Goal: Information Seeking & Learning: Learn about a topic

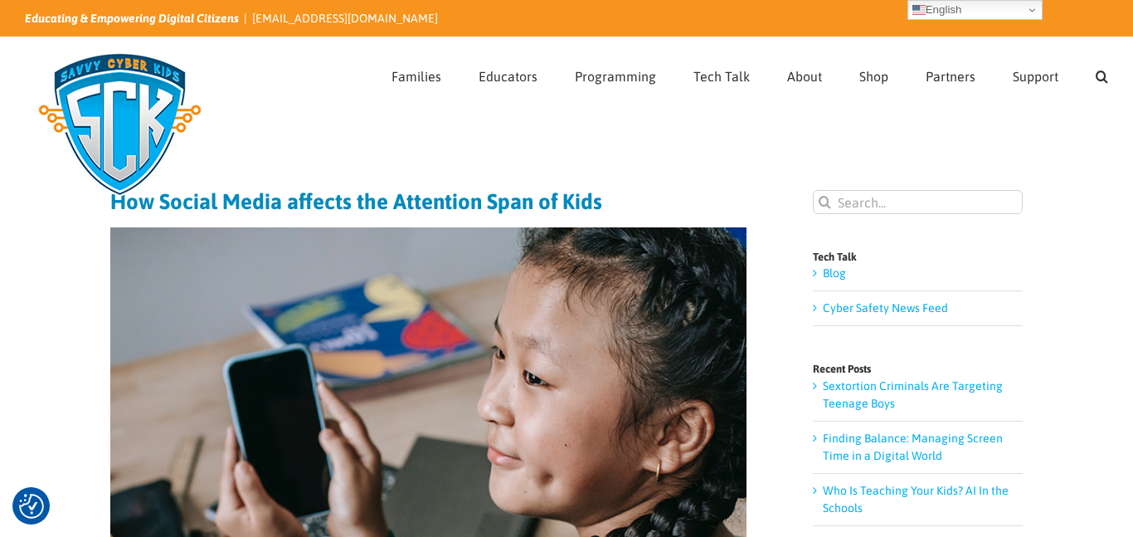
click at [407, 113] on div "Page Title Bar" at bounding box center [566, 127] width 1083 height 33
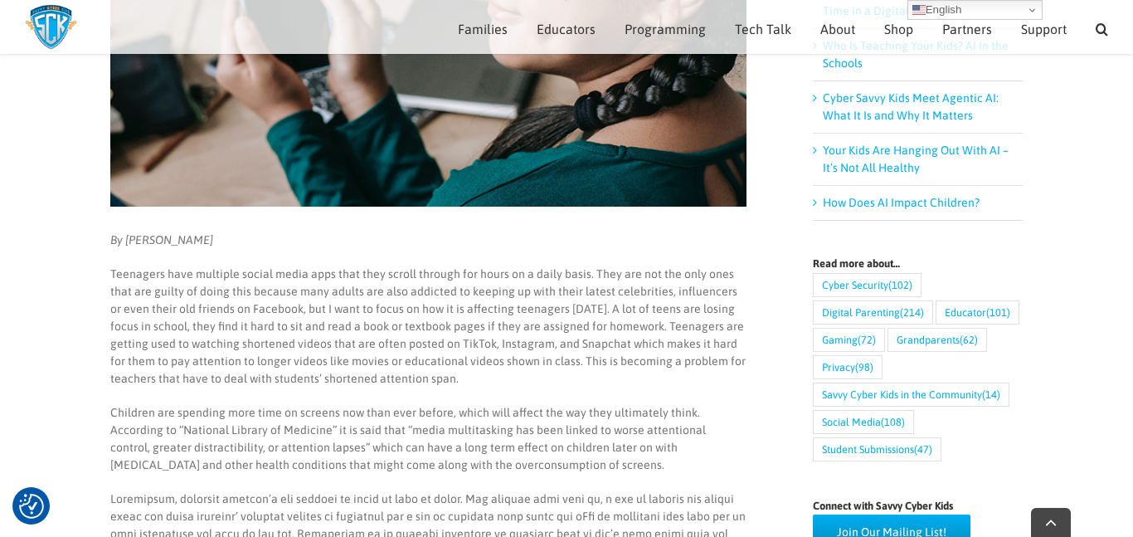
scroll to position [436, 0]
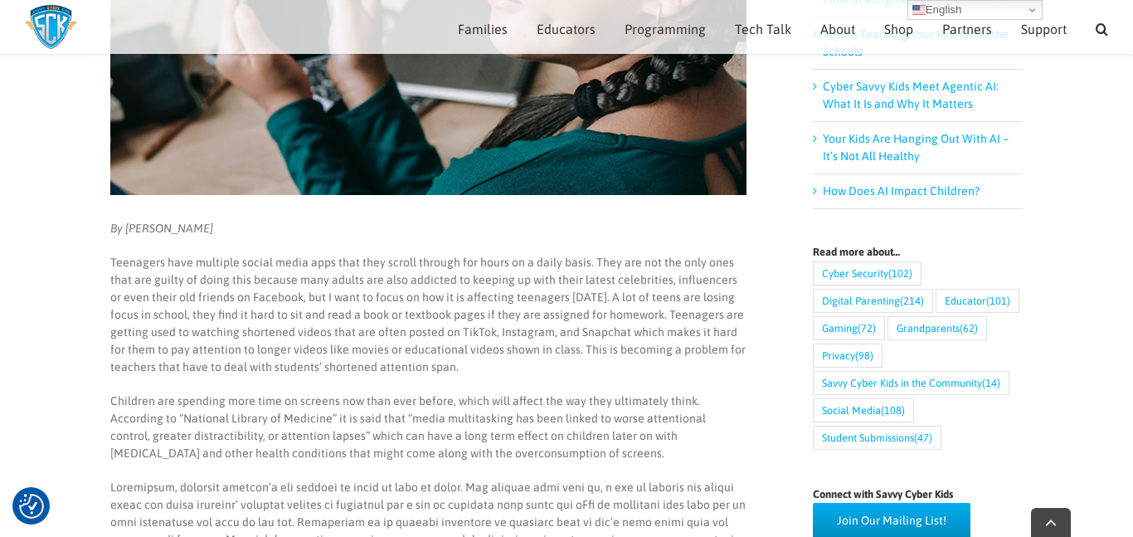
click at [160, 229] on em "By [PERSON_NAME]" at bounding box center [161, 227] width 103 height 13
copy em "[PERSON_NAME]"
click at [197, 227] on em "By [PERSON_NAME]" at bounding box center [161, 227] width 103 height 13
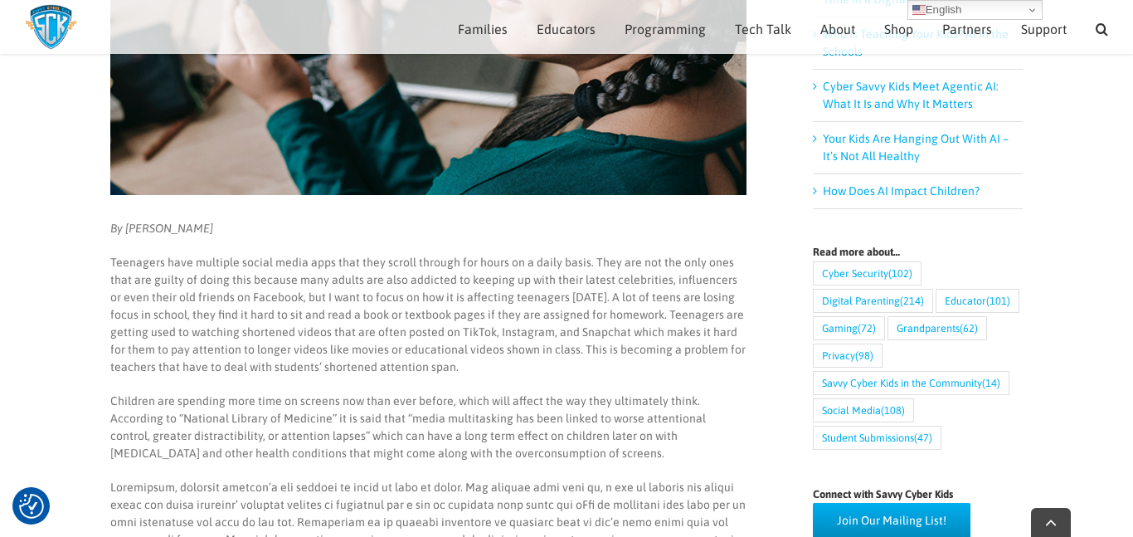
click at [197, 227] on em "By [PERSON_NAME]" at bounding box center [161, 227] width 103 height 13
copy em "[PERSON_NAME]"
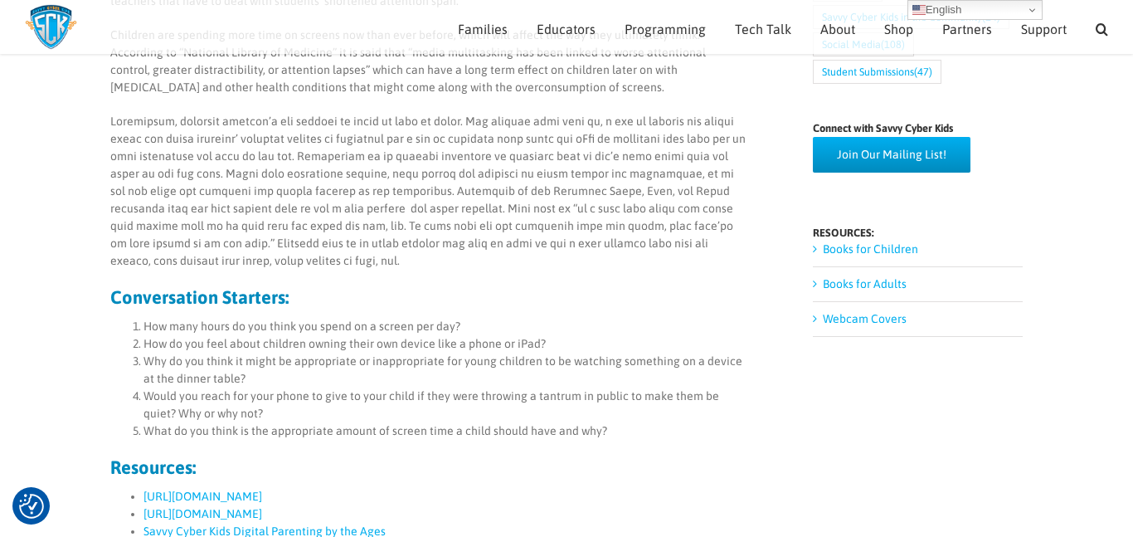
scroll to position [0, 0]
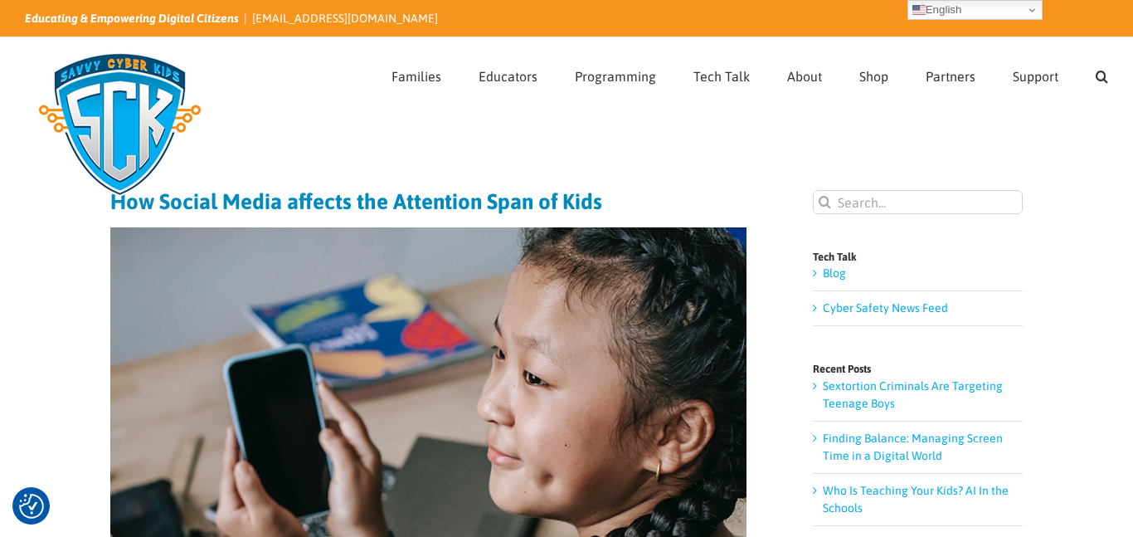
click at [533, 315] on img at bounding box center [428, 439] width 636 height 424
click at [125, 207] on h1 "How Social Media affects the Attention Span of Kids" at bounding box center [428, 201] width 636 height 23
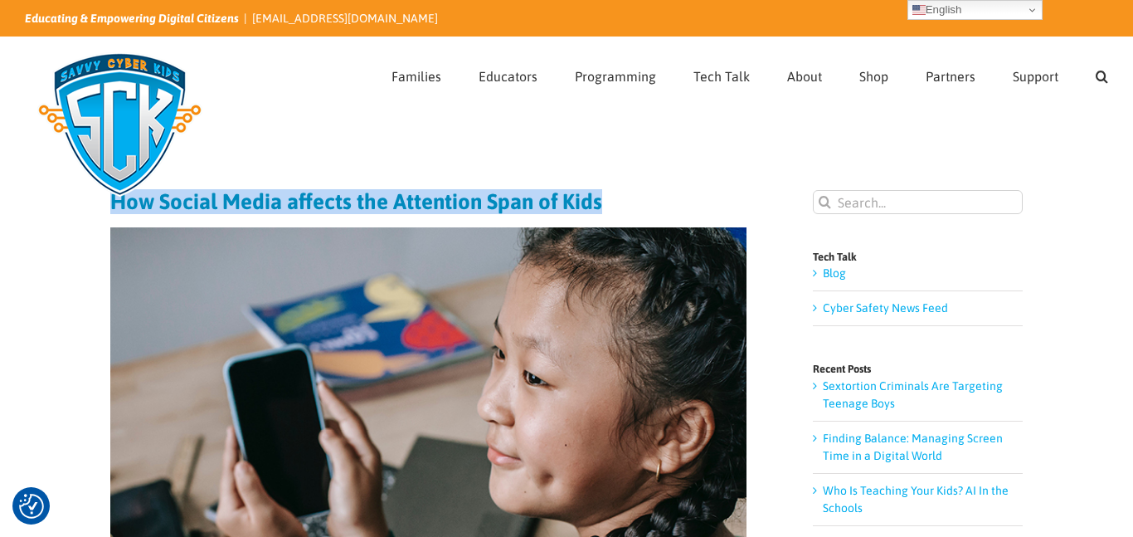
click at [125, 207] on h1 "How Social Media affects the Attention Span of Kids" at bounding box center [428, 201] width 636 height 23
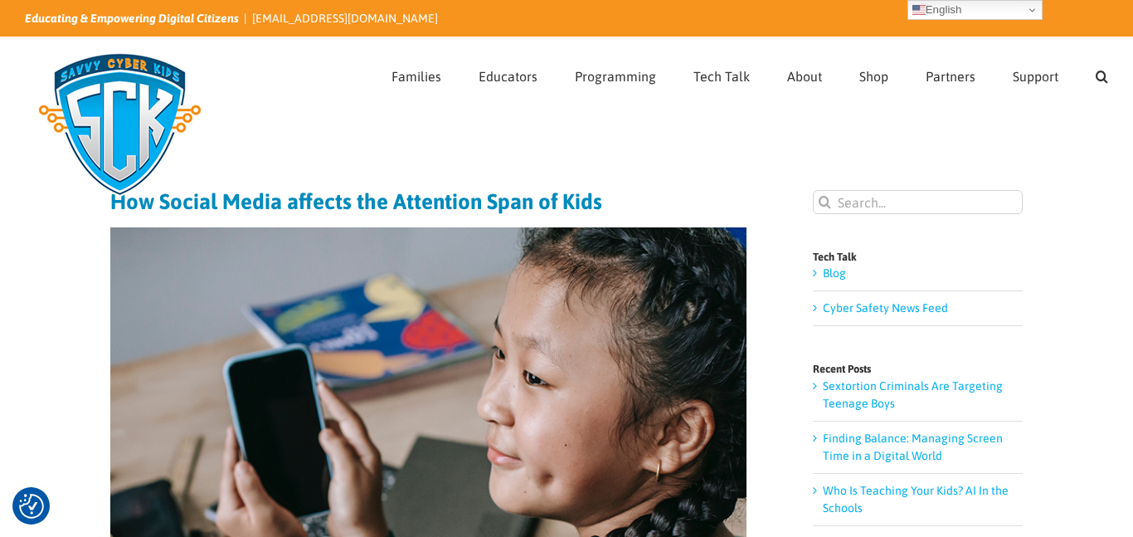
click at [125, 207] on h1 "How Social Media affects the Attention Span of Kids" at bounding box center [428, 201] width 636 height 23
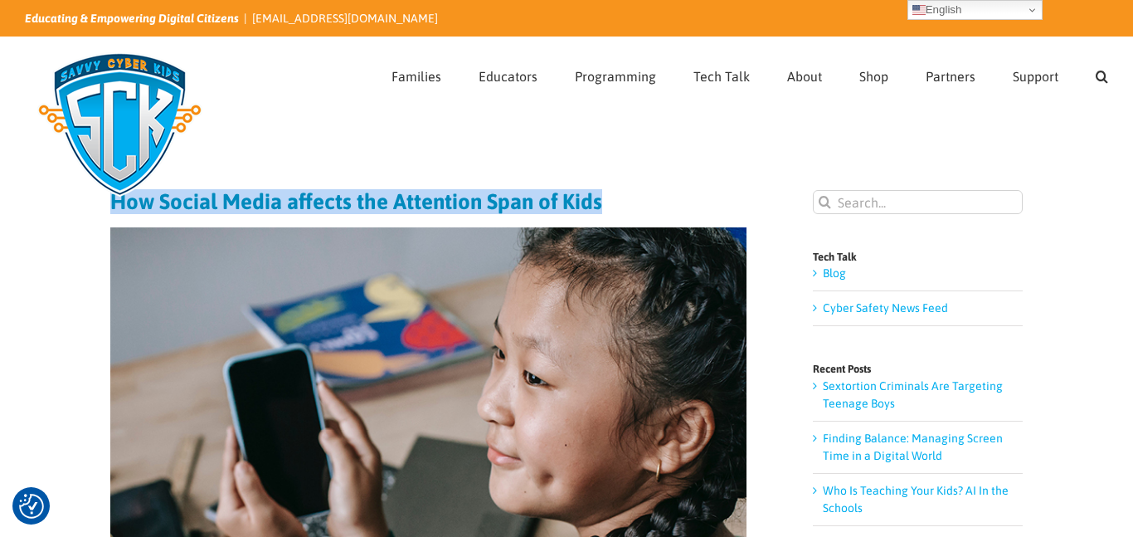
click at [125, 207] on h1 "How Social Media affects the Attention Span of Kids" at bounding box center [428, 201] width 636 height 23
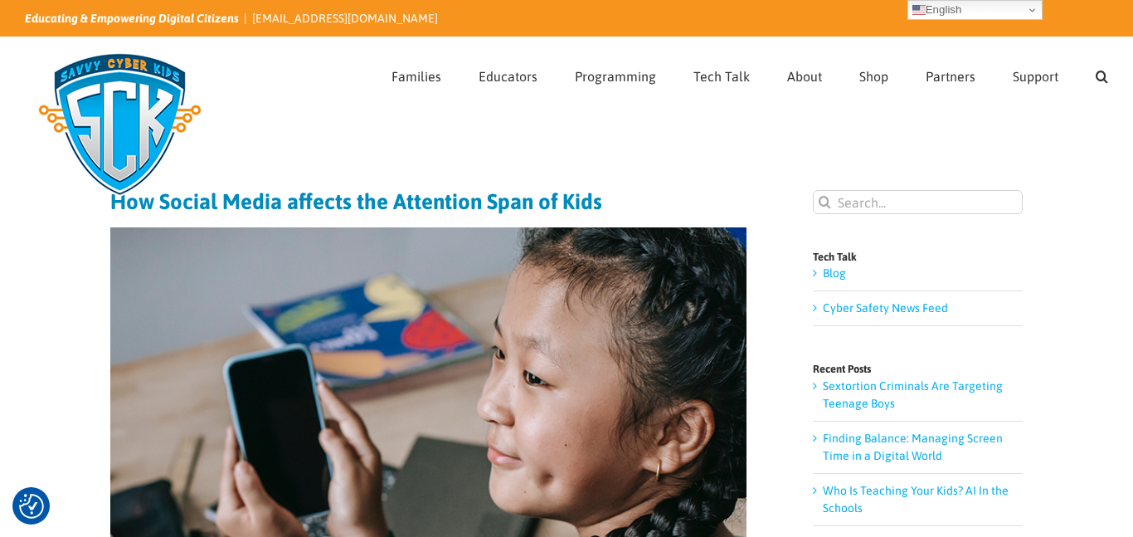
click at [125, 207] on h1 "How Social Media affects the Attention Span of Kids" at bounding box center [428, 201] width 636 height 23
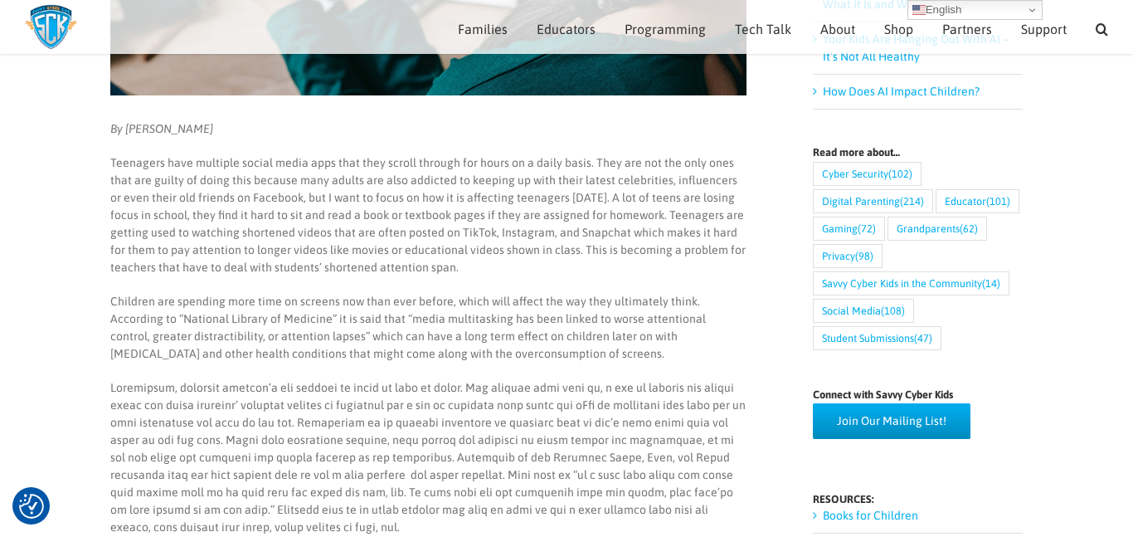
scroll to position [487, 0]
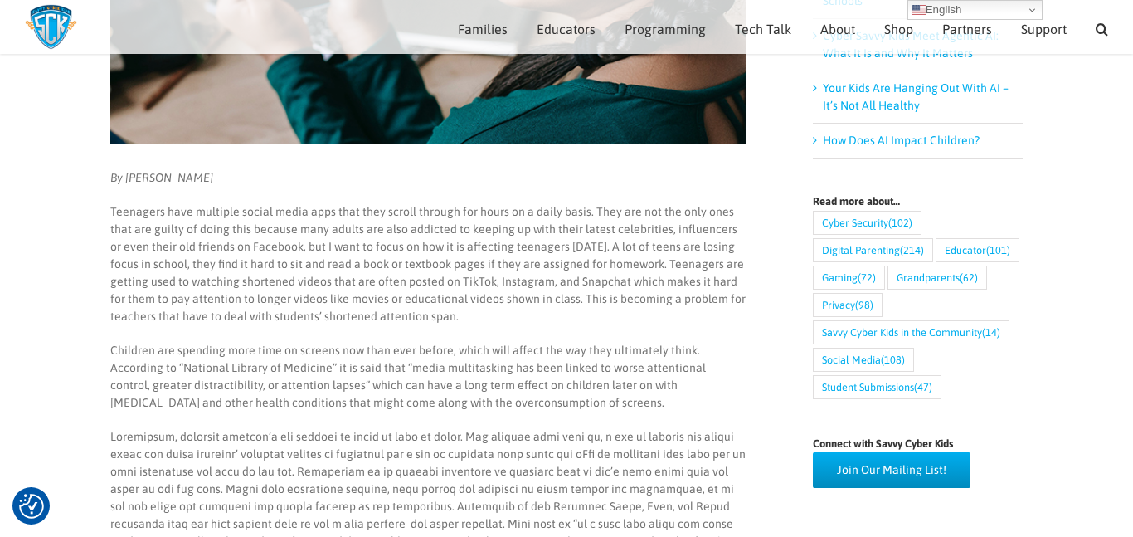
drag, startPoint x: 126, startPoint y: 176, endPoint x: 226, endPoint y: 173, distance: 99.6
click at [226, 173] on p "By [PERSON_NAME]" at bounding box center [428, 177] width 636 height 17
copy em "Stephanie Olson"
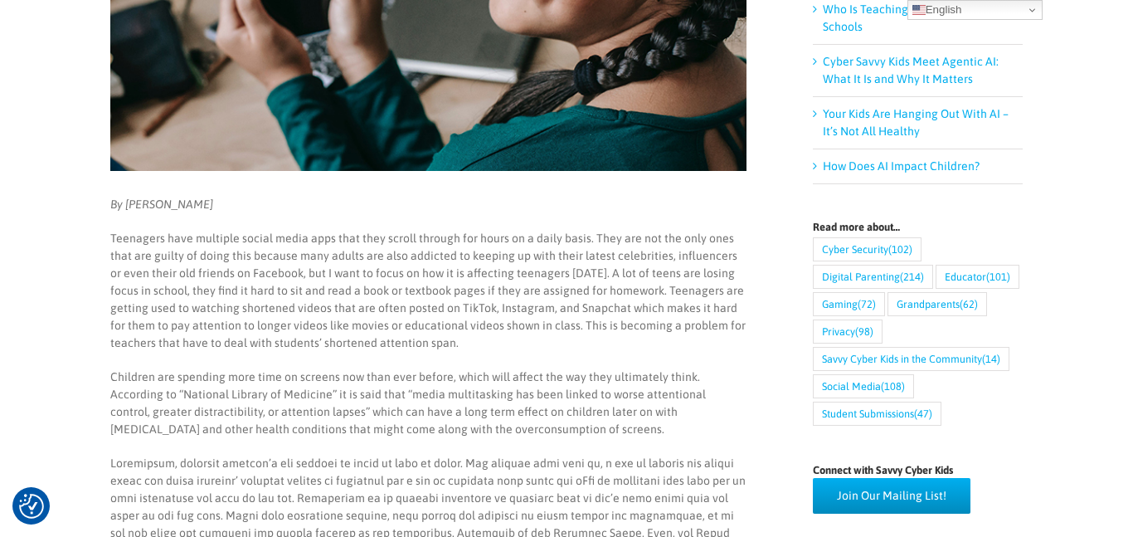
scroll to position [0, 0]
